Goal: Information Seeking & Learning: Learn about a topic

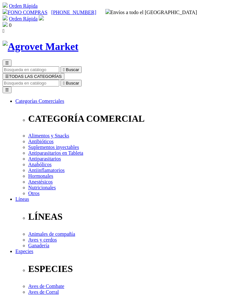
click at [64, 73] on button "☰ TODAS LAS CATEGORÍAS" at bounding box center [34, 76] width 62 height 7
click at [9, 74] on span "☰" at bounding box center [7, 76] width 4 height 5
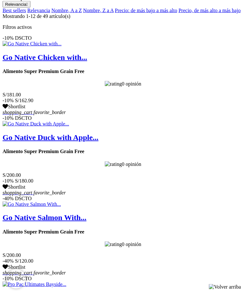
scroll to position [796, 0]
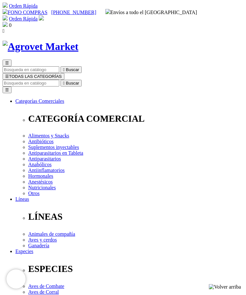
click at [9, 74] on span "☰" at bounding box center [7, 76] width 4 height 5
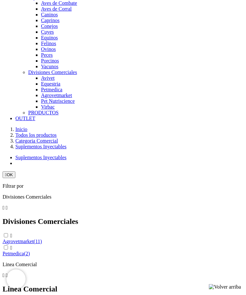
scroll to position [583, 0]
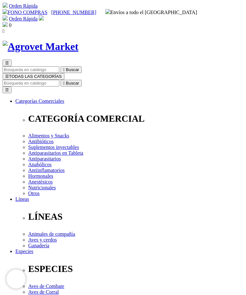
click at [30, 73] on button "☰ TODAS LAS CATEGORÍAS" at bounding box center [34, 76] width 62 height 7
click at [9, 74] on span "☰" at bounding box center [7, 76] width 4 height 5
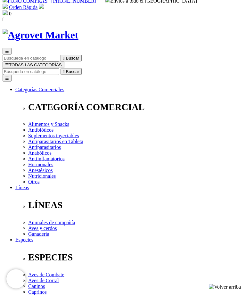
scroll to position [11, 0]
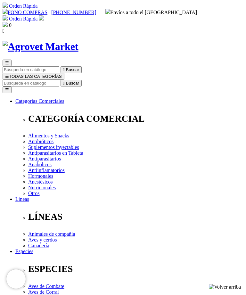
click at [33, 73] on button "☰ TODAS LAS CATEGORÍAS" at bounding box center [34, 76] width 62 height 7
click at [30, 73] on button "☰ TODAS LAS CATEGORÍAS" at bounding box center [34, 76] width 62 height 7
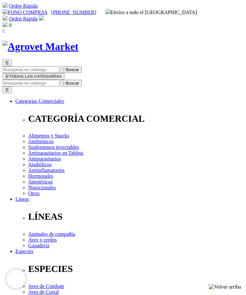
click at [9, 74] on span "☰" at bounding box center [7, 76] width 4 height 5
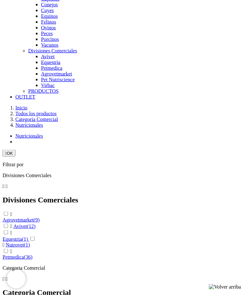
scroll to position [606, 0]
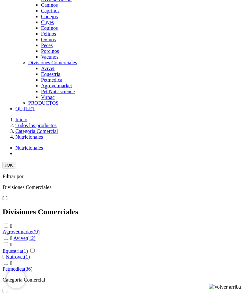
scroll to position [594, 0]
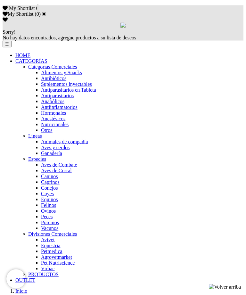
scroll to position [87, 0]
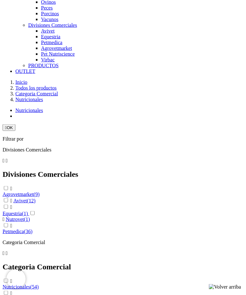
scroll to position [631, 0]
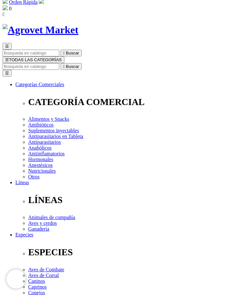
scroll to position [79, 0]
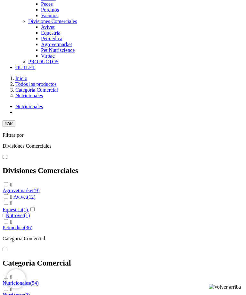
scroll to position [635, 0]
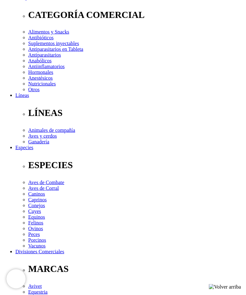
scroll to position [104, 0]
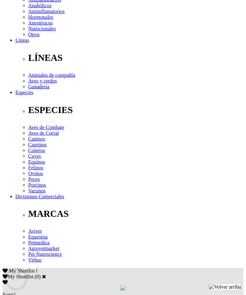
scroll to position [167, 0]
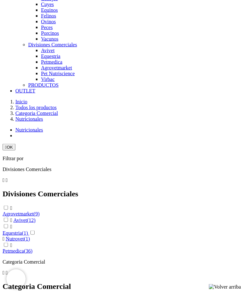
scroll to position [612, 0]
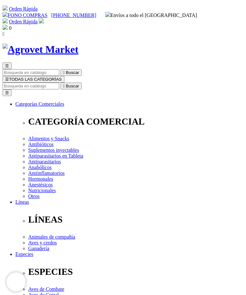
click at [9, 74] on span "☰" at bounding box center [7, 76] width 4 height 5
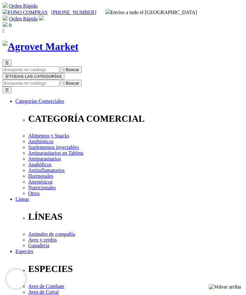
click at [9, 74] on span "☰" at bounding box center [7, 76] width 4 height 5
click at [29, 73] on button "☰ TODAS LAS CATEGORÍAS" at bounding box center [34, 76] width 62 height 7
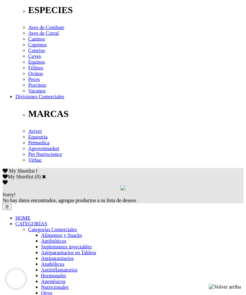
scroll to position [259, 0]
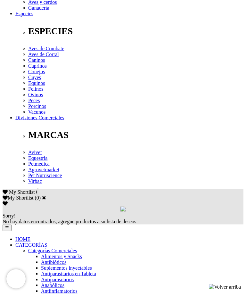
scroll to position [238, 0]
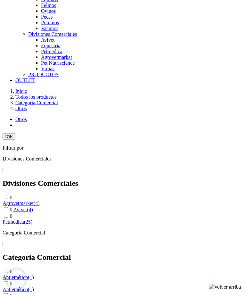
scroll to position [623, 0]
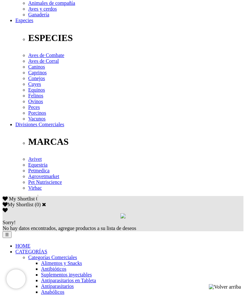
scroll to position [232, 0]
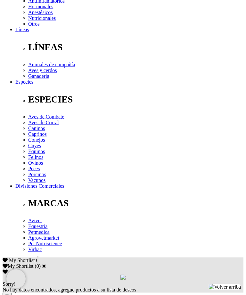
scroll to position [170, 0]
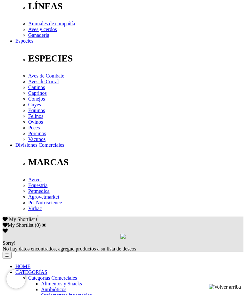
scroll to position [211, 0]
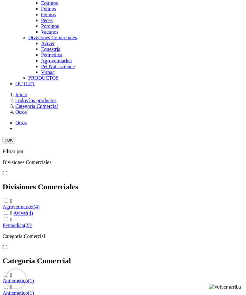
scroll to position [619, 0]
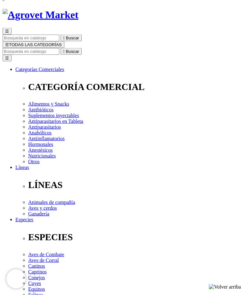
scroll to position [92, 0]
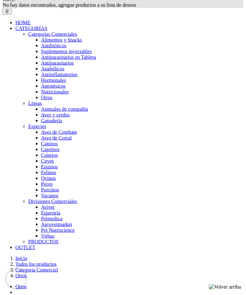
scroll to position [455, 0]
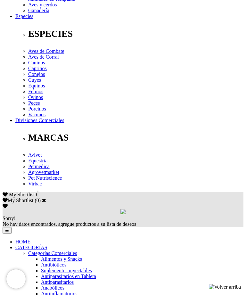
scroll to position [247, 0]
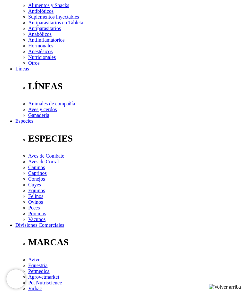
scroll to position [129, 0]
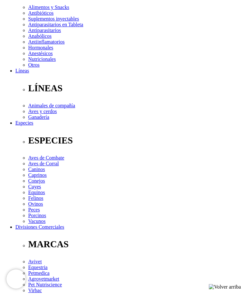
select select "141"
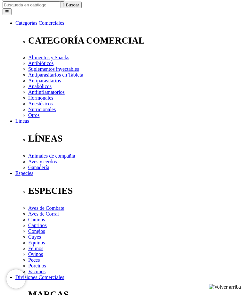
scroll to position [79, 0]
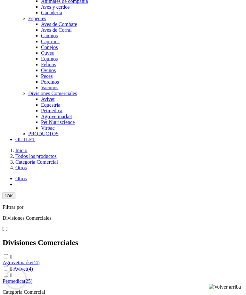
scroll to position [563, 0]
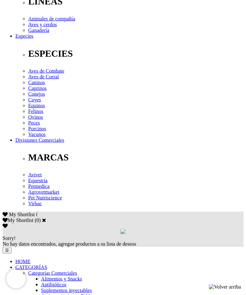
scroll to position [216, 0]
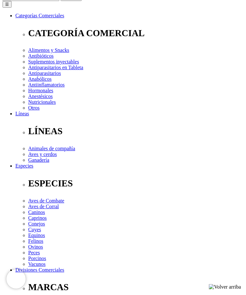
scroll to position [86, 0]
select select "378"
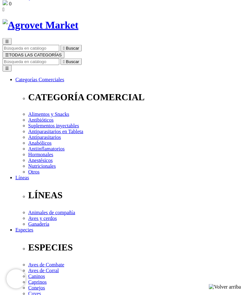
scroll to position [22, 0]
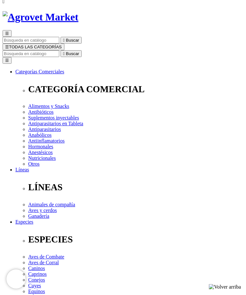
scroll to position [61, 0]
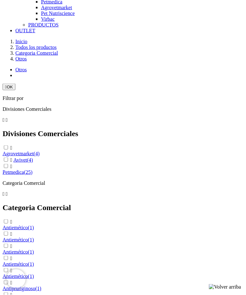
scroll to position [672, 0]
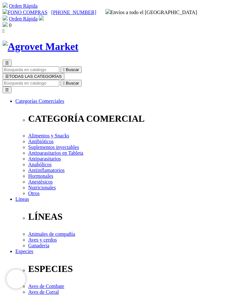
scroll to position [18, 0]
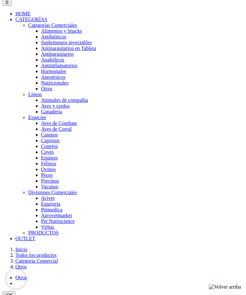
scroll to position [460, 0]
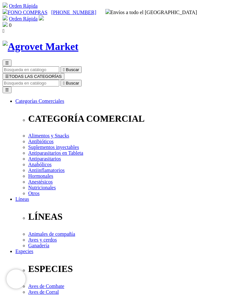
scroll to position [66, 0]
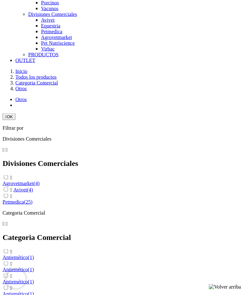
scroll to position [642, 0]
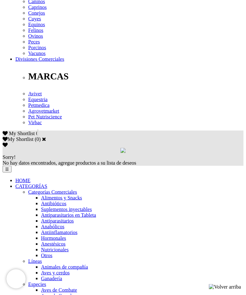
scroll to position [297, 0]
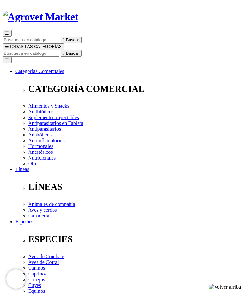
scroll to position [0, 0]
